Goal: Use online tool/utility: Utilize a website feature to perform a specific function

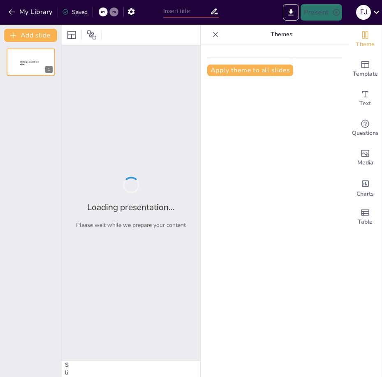
type input "Imported art lesson 1.pptx"
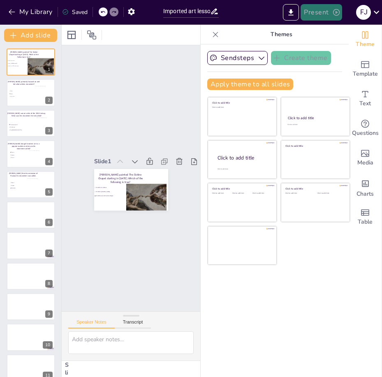
click at [317, 15] on button "Present" at bounding box center [321, 12] width 41 height 16
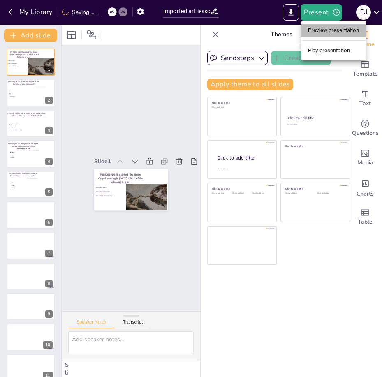
click at [326, 35] on li "Preview presentation" at bounding box center [333, 30] width 65 height 13
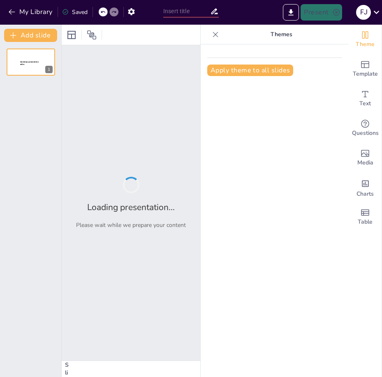
type input "Imported art lesson 1.pptx"
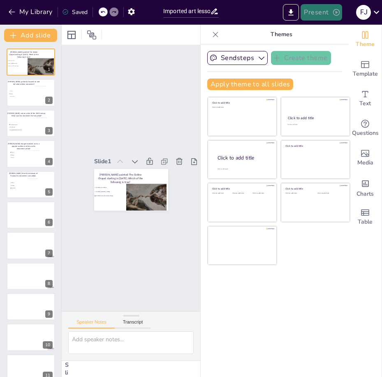
click at [321, 11] on button "Present" at bounding box center [321, 12] width 41 height 16
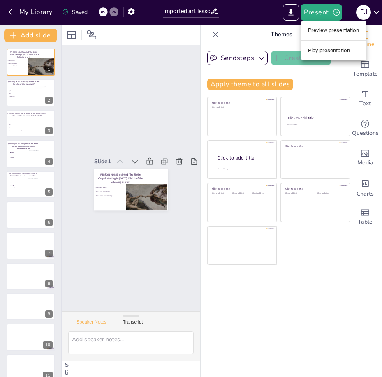
click at [335, 34] on li "Preview presentation" at bounding box center [333, 30] width 65 height 13
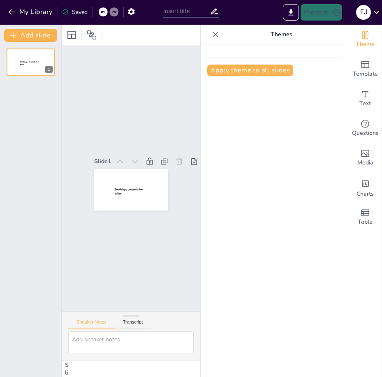
type input "Imported art lesson 1.pptx"
